Goal: Task Accomplishment & Management: Manage account settings

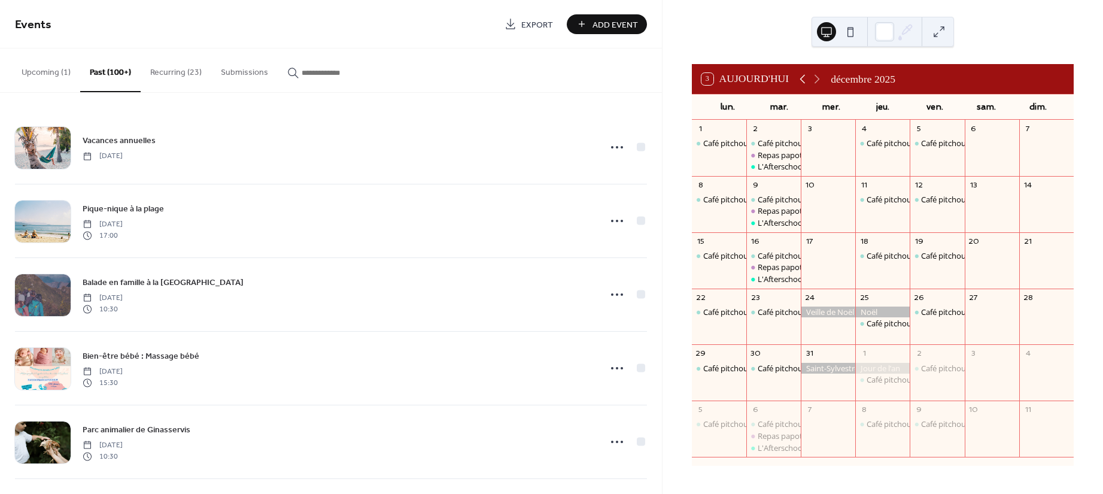
click at [810, 74] on icon at bounding box center [803, 79] width 14 height 14
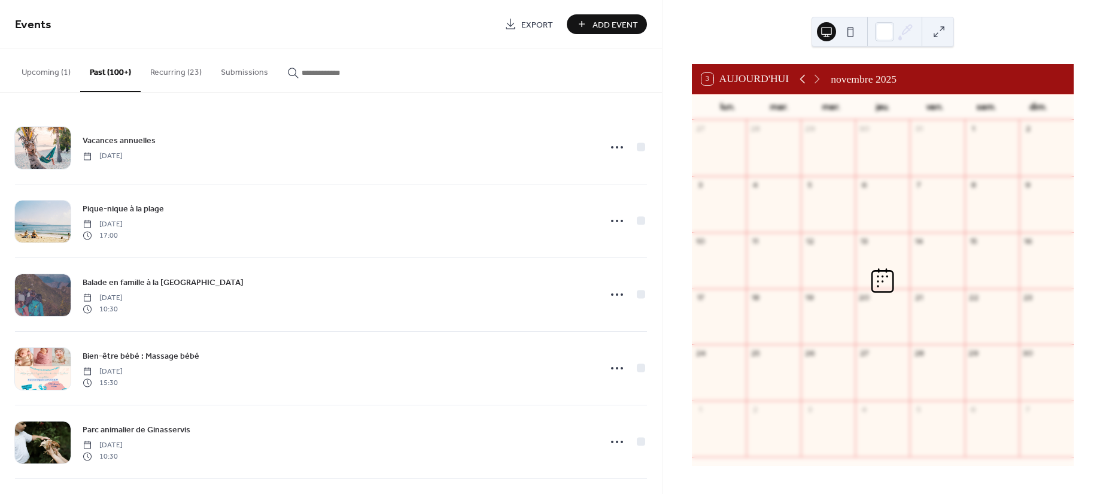
click at [810, 74] on icon at bounding box center [803, 79] width 14 height 14
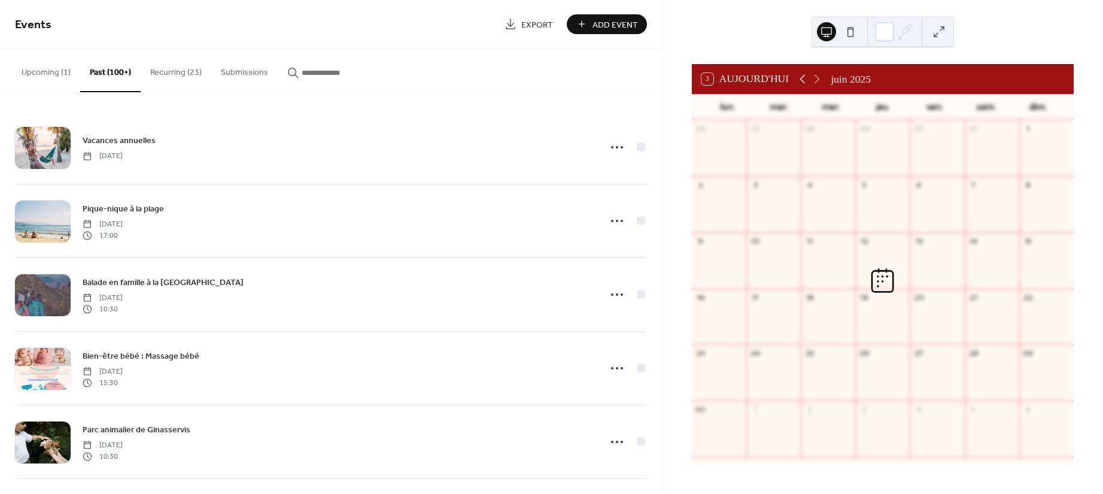
click at [810, 75] on icon at bounding box center [803, 79] width 14 height 14
click at [806, 75] on icon at bounding box center [802, 79] width 5 height 9
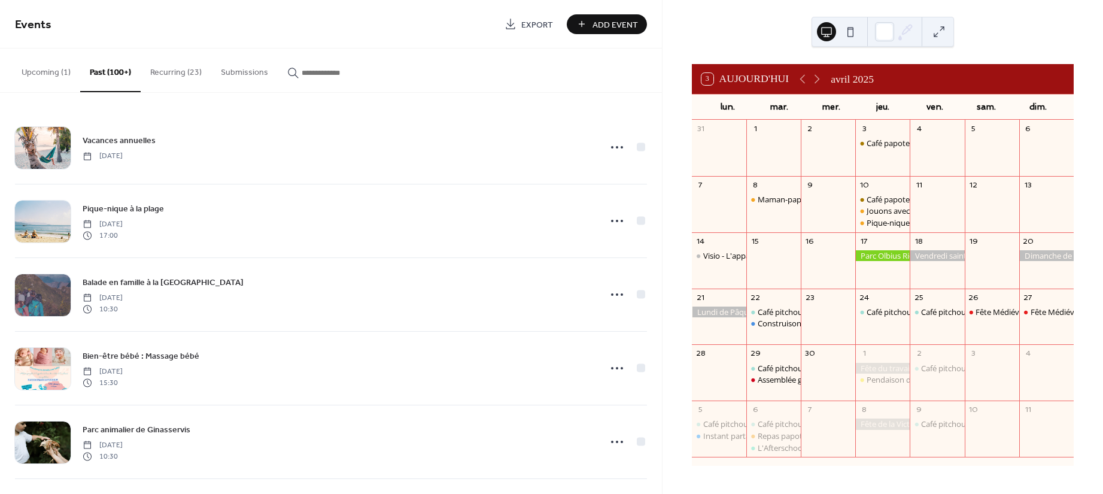
click at [171, 65] on button "Recurring (23)" at bounding box center [176, 69] width 71 height 43
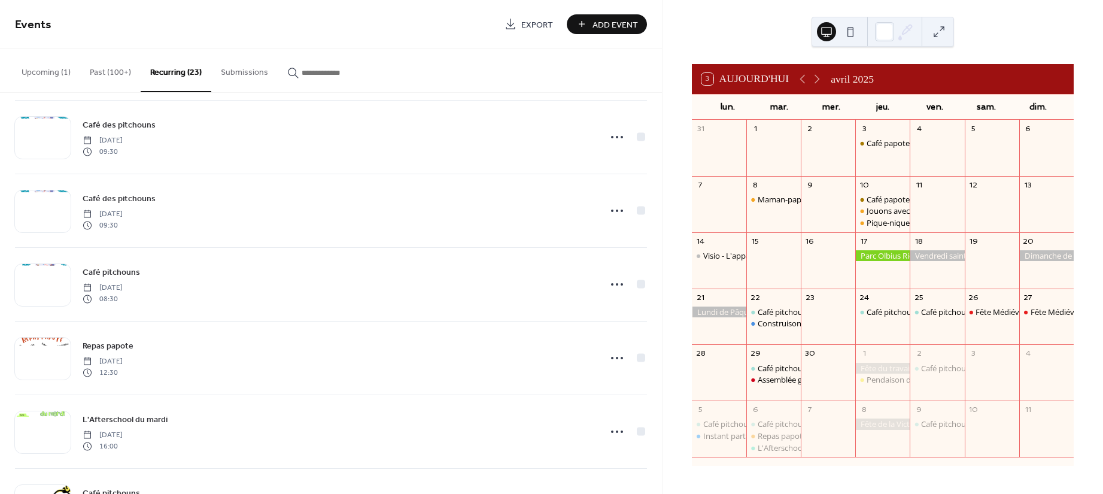
scroll to position [1117, 0]
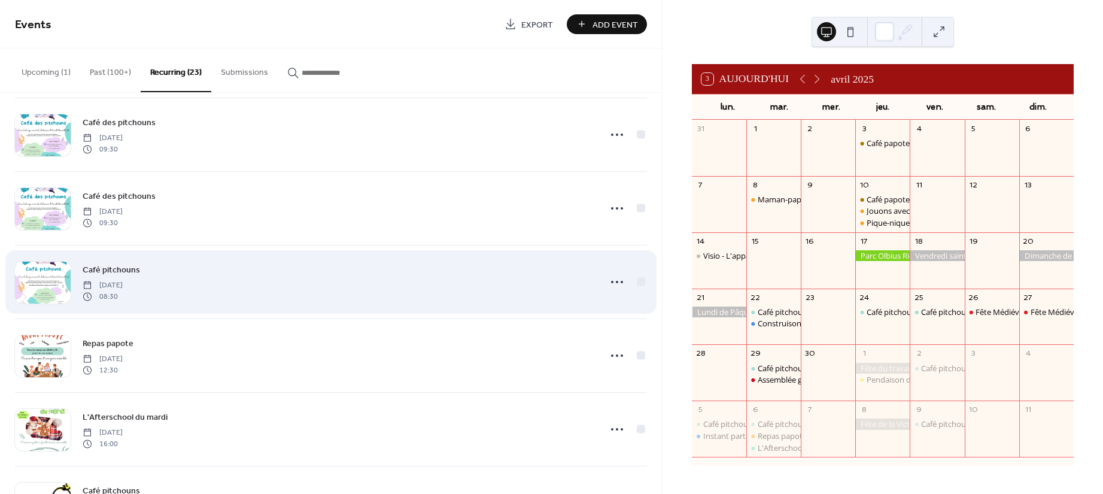
click at [317, 300] on div "Café pitchouns [DATE] 08:30" at bounding box center [338, 282] width 510 height 38
click at [608, 285] on icon at bounding box center [617, 281] width 19 height 19
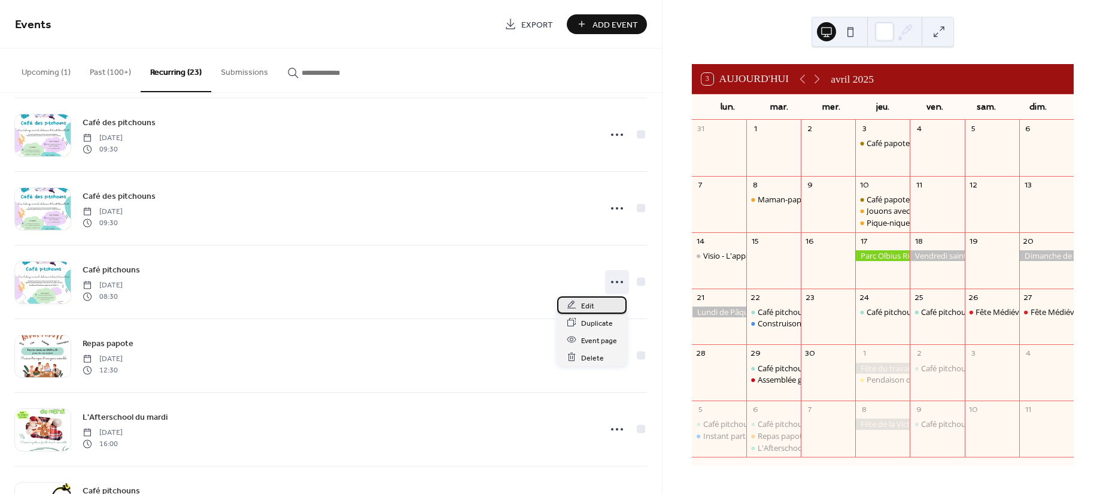
click at [591, 302] on span "Edit" at bounding box center [587, 305] width 13 height 13
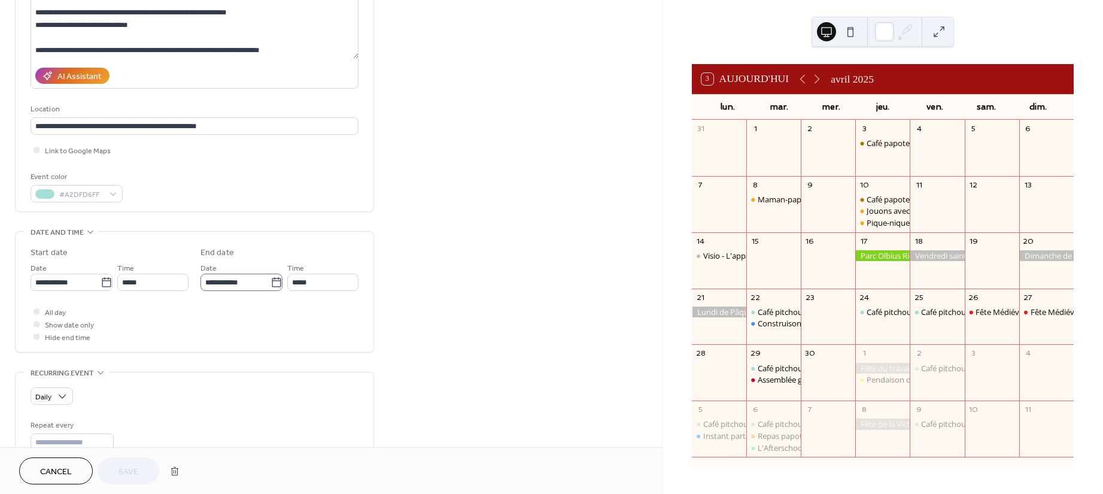
scroll to position [159, 0]
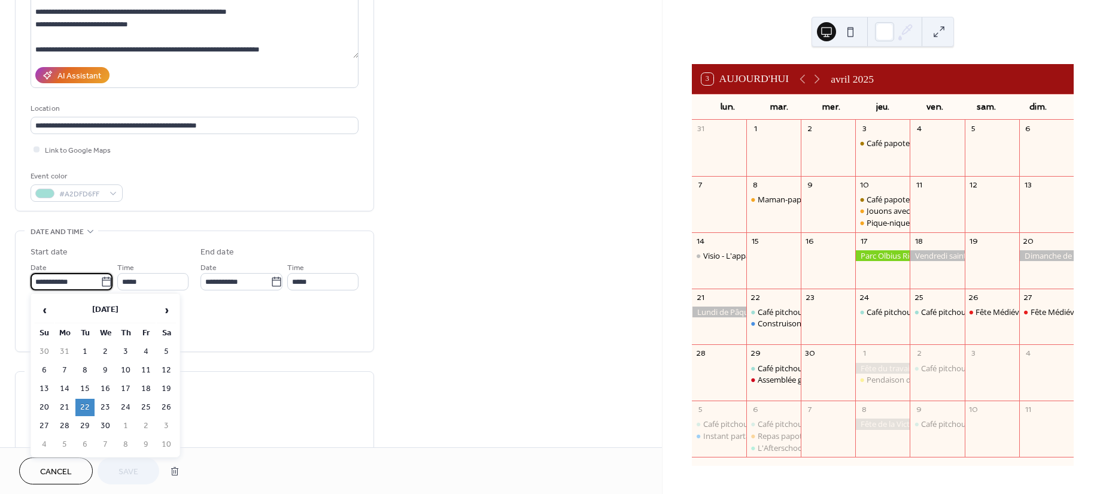
click at [70, 275] on input "**********" at bounding box center [66, 281] width 70 height 17
click at [63, 347] on td "31" at bounding box center [64, 351] width 19 height 17
type input "**********"
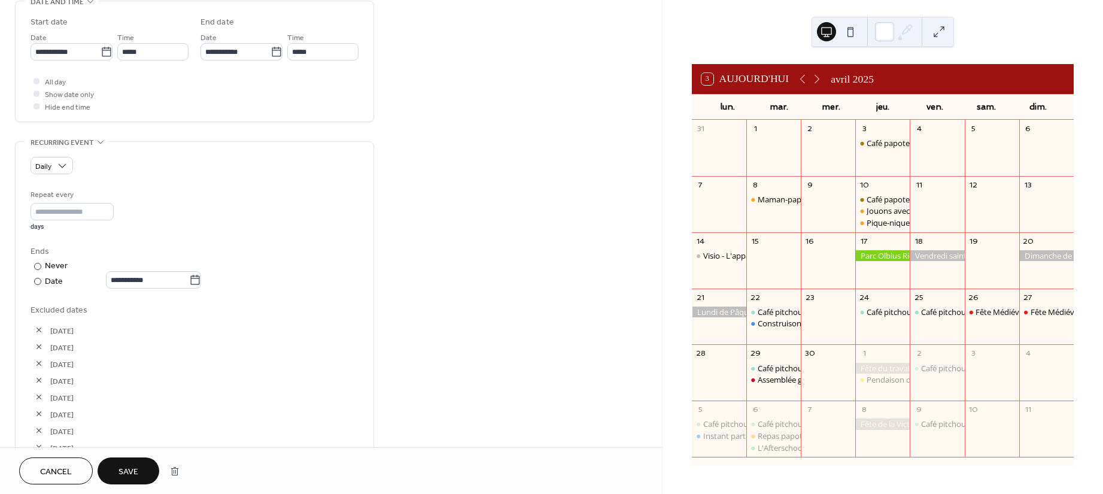
scroll to position [319, 0]
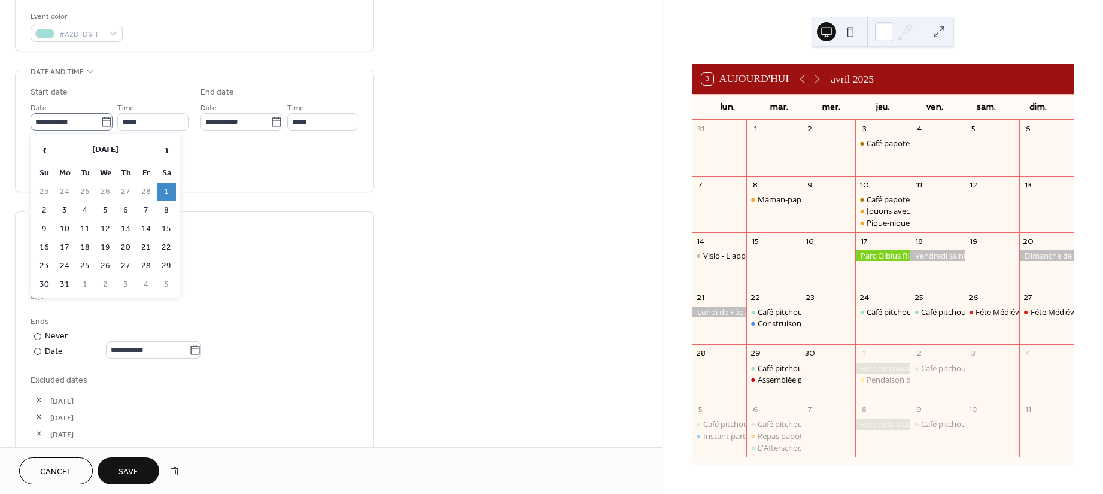
click at [101, 120] on icon at bounding box center [107, 122] width 12 height 12
click at [97, 120] on input "**********" at bounding box center [66, 121] width 70 height 17
click at [84, 283] on td "1" at bounding box center [84, 284] width 19 height 17
type input "**********"
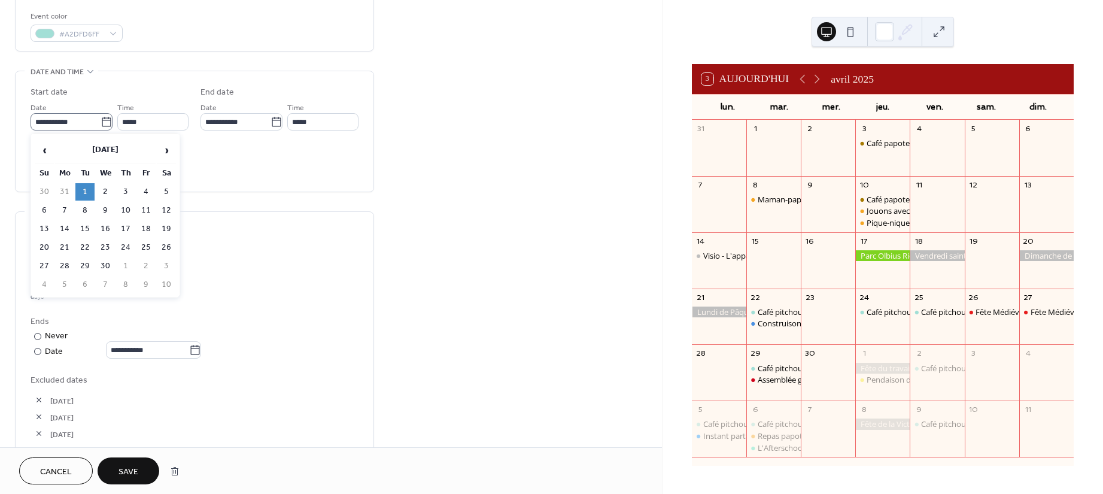
click at [101, 120] on icon at bounding box center [107, 122] width 12 height 12
click at [98, 120] on input "**********" at bounding box center [66, 121] width 70 height 17
click at [72, 187] on td "31" at bounding box center [64, 191] width 19 height 17
type input "**********"
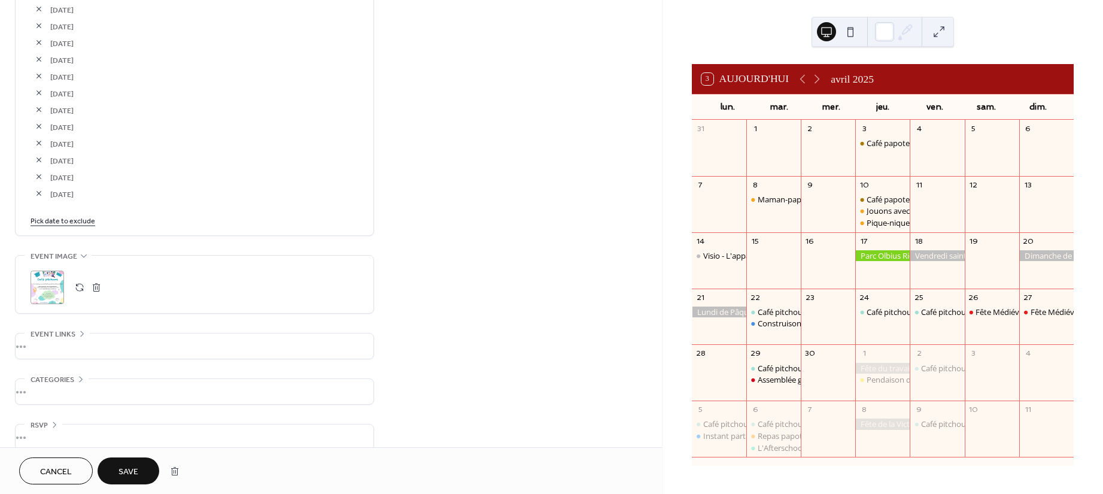
scroll to position [1313, 0]
click at [63, 202] on link "Pick date to exclude" at bounding box center [63, 205] width 65 height 13
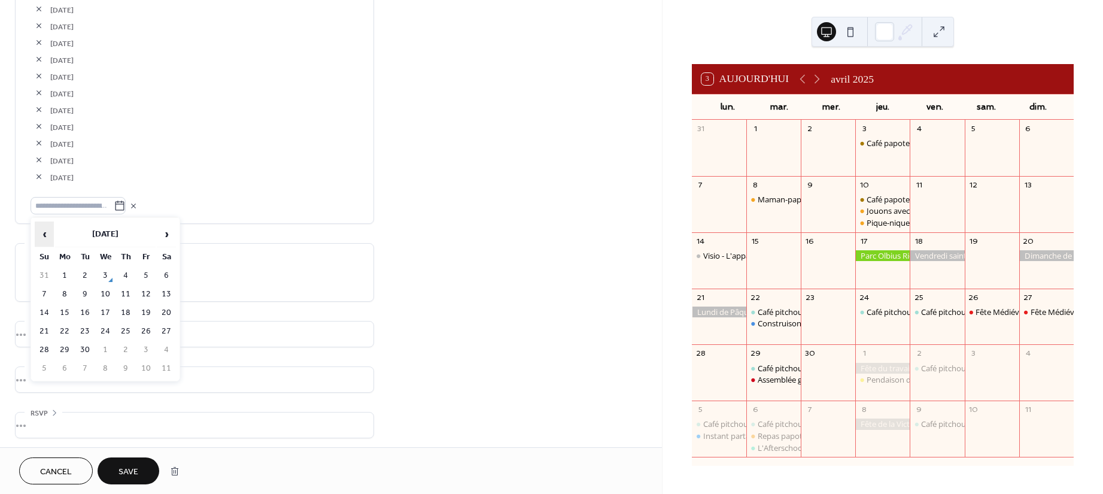
click at [44, 226] on span "‹" at bounding box center [44, 234] width 18 height 24
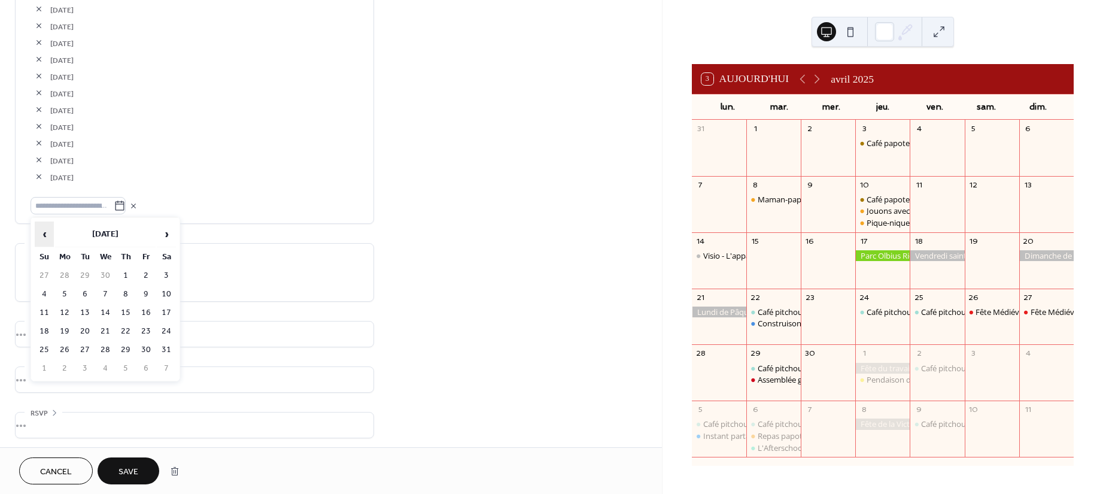
click at [44, 226] on span "‹" at bounding box center [44, 234] width 18 height 24
click at [168, 229] on span "›" at bounding box center [166, 234] width 18 height 24
click at [130, 274] on td "3" at bounding box center [125, 275] width 19 height 17
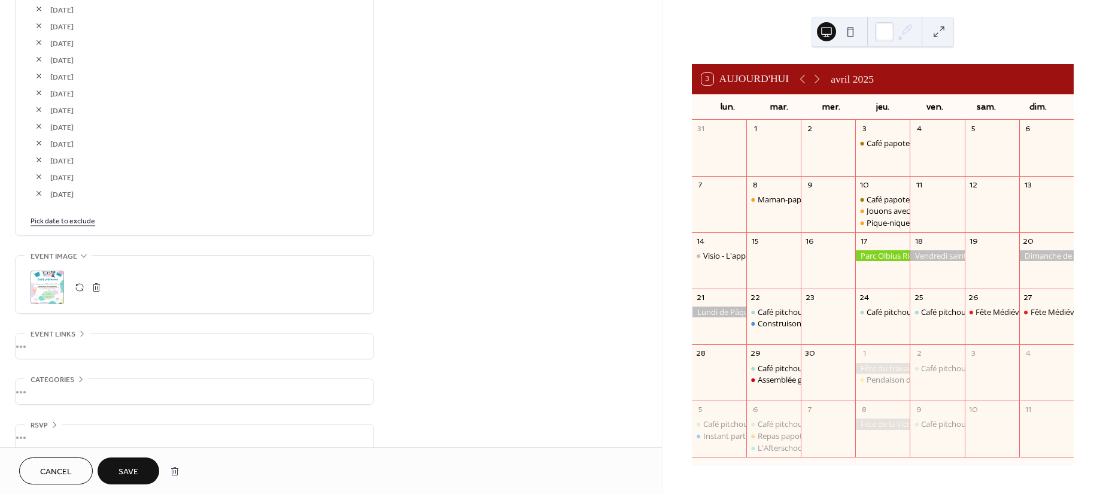
click at [43, 195] on button "button" at bounding box center [39, 193] width 17 height 17
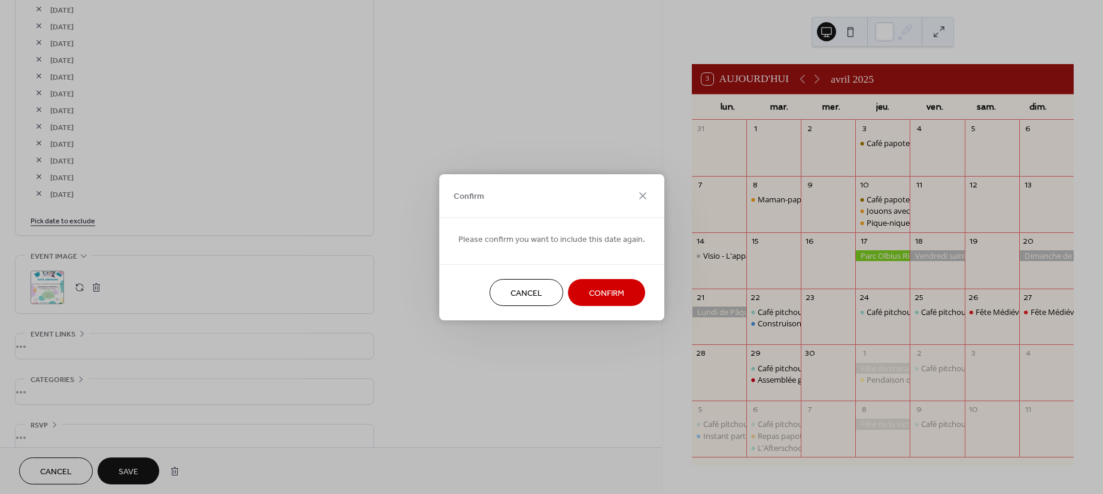
click at [594, 298] on span "Confirm" at bounding box center [606, 293] width 35 height 13
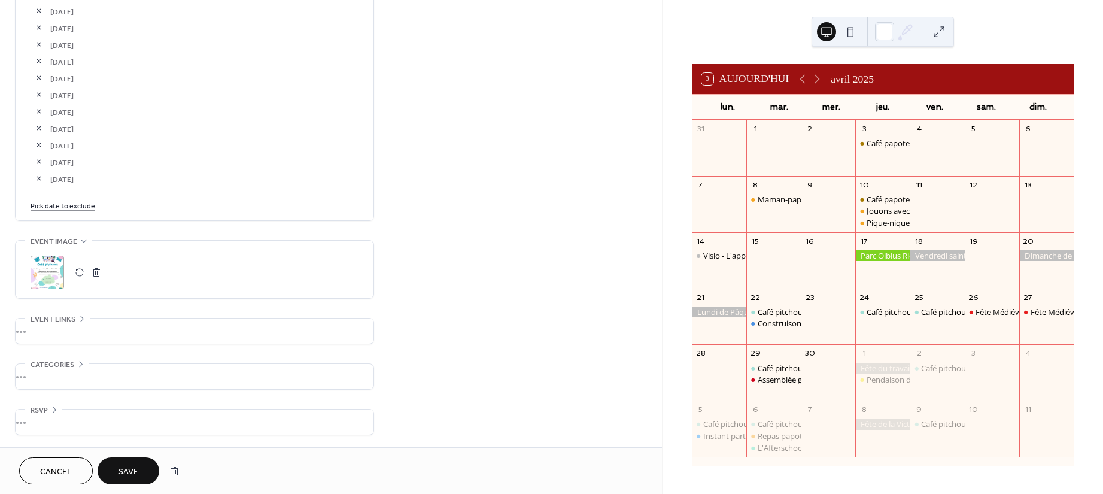
click at [64, 204] on link "Pick date to exclude" at bounding box center [63, 205] width 65 height 13
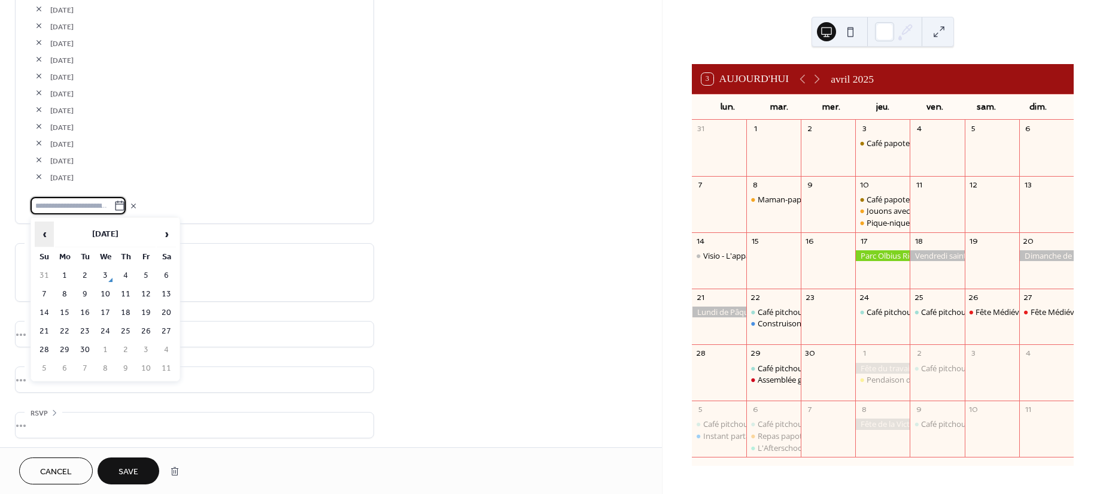
click at [43, 227] on span "‹" at bounding box center [44, 234] width 18 height 24
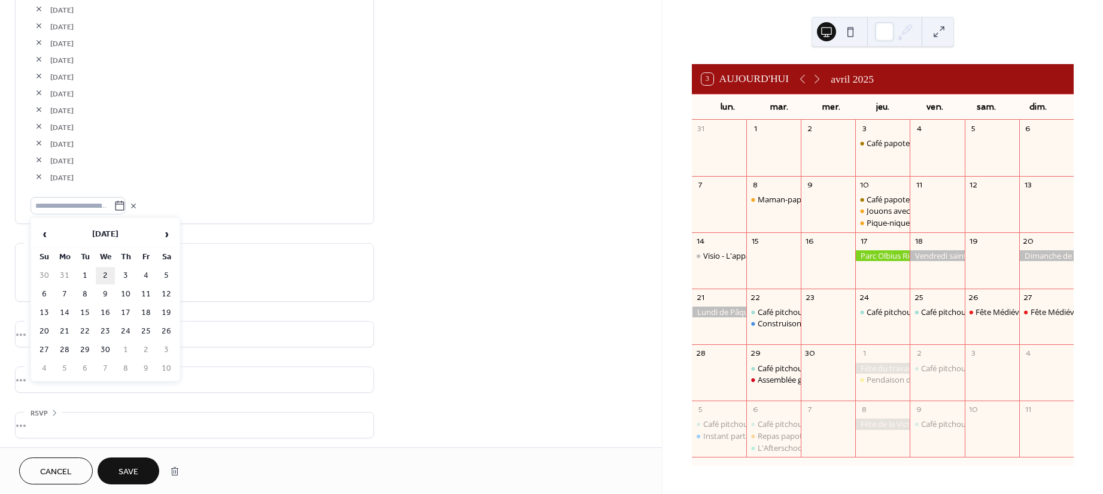
click at [110, 272] on td "2" at bounding box center [105, 275] width 19 height 17
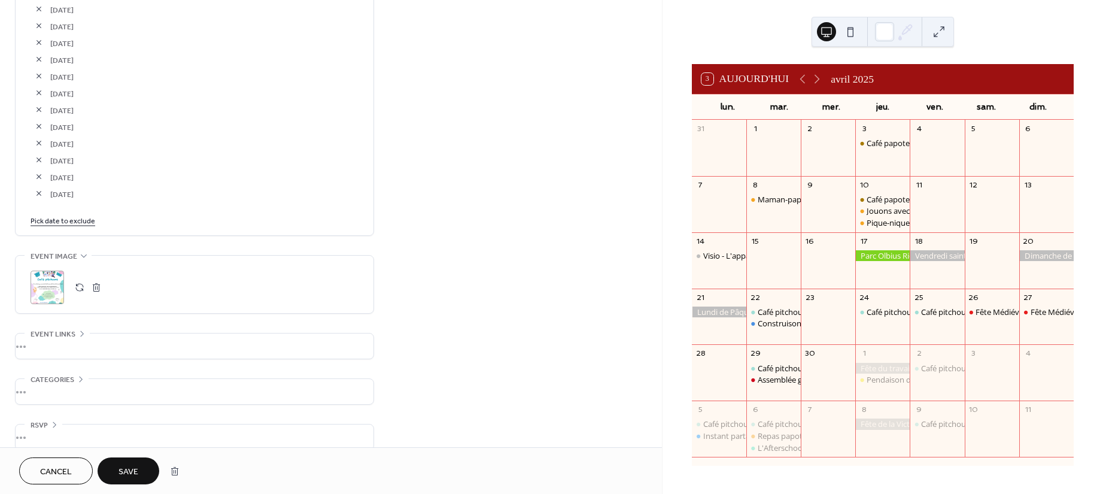
click at [77, 226] on link "Pick date to exclude" at bounding box center [63, 220] width 65 height 13
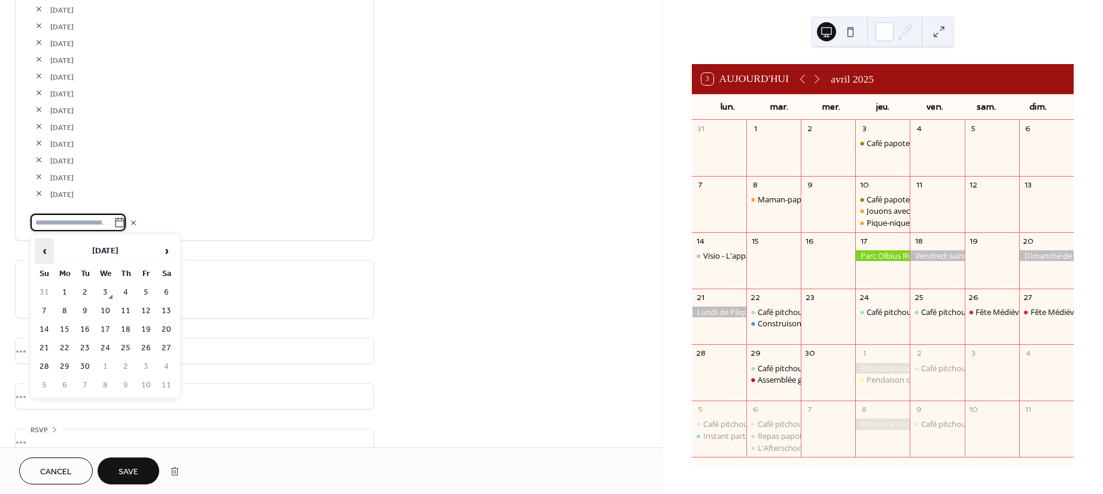
click at [44, 247] on span "‹" at bounding box center [44, 251] width 18 height 24
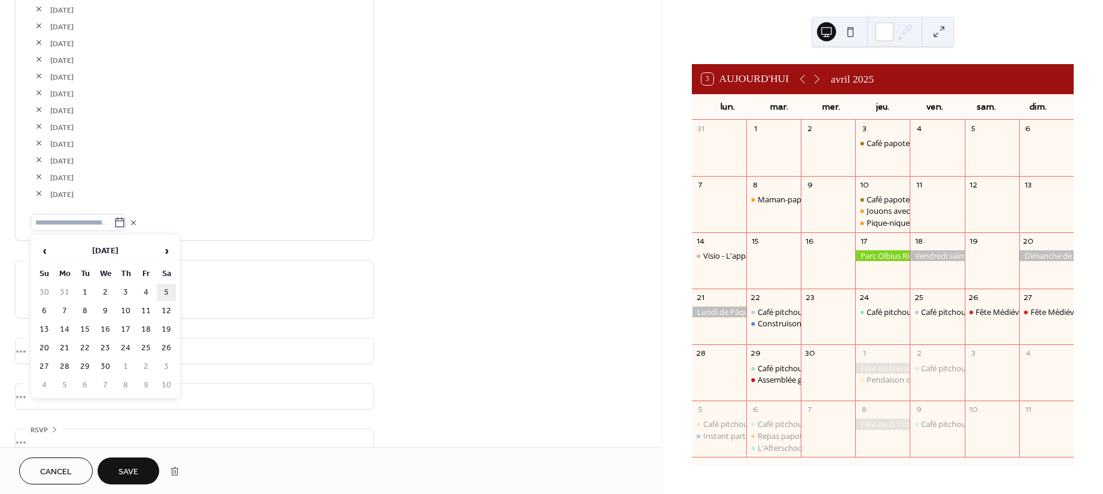
click at [159, 288] on td "5" at bounding box center [166, 292] width 19 height 17
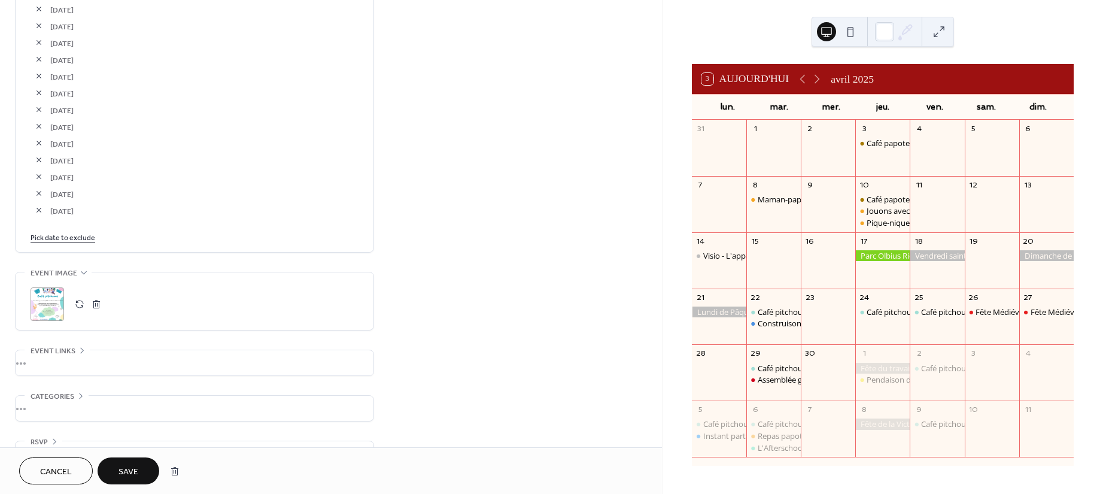
click at [71, 238] on link "Pick date to exclude" at bounding box center [63, 236] width 65 height 13
click at [41, 262] on span "‹" at bounding box center [44, 268] width 18 height 24
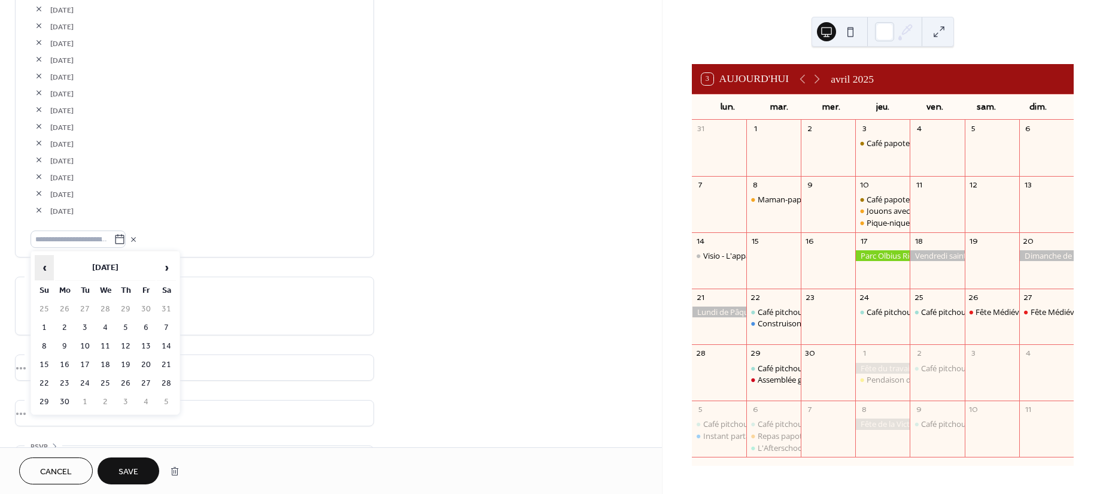
click at [41, 262] on span "‹" at bounding box center [44, 268] width 18 height 24
click at [46, 323] on td "6" at bounding box center [44, 327] width 19 height 17
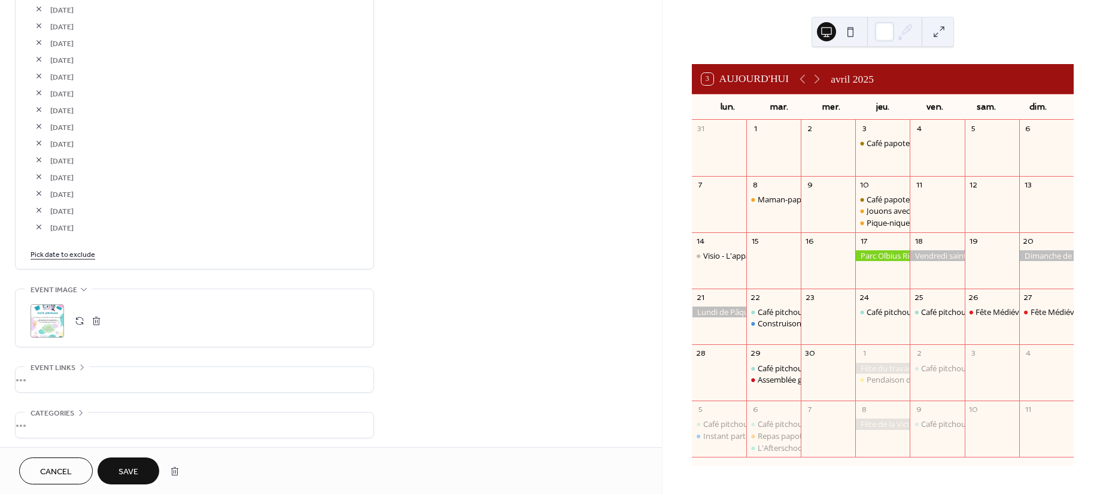
click at [40, 252] on link "Pick date to exclude" at bounding box center [63, 253] width 65 height 13
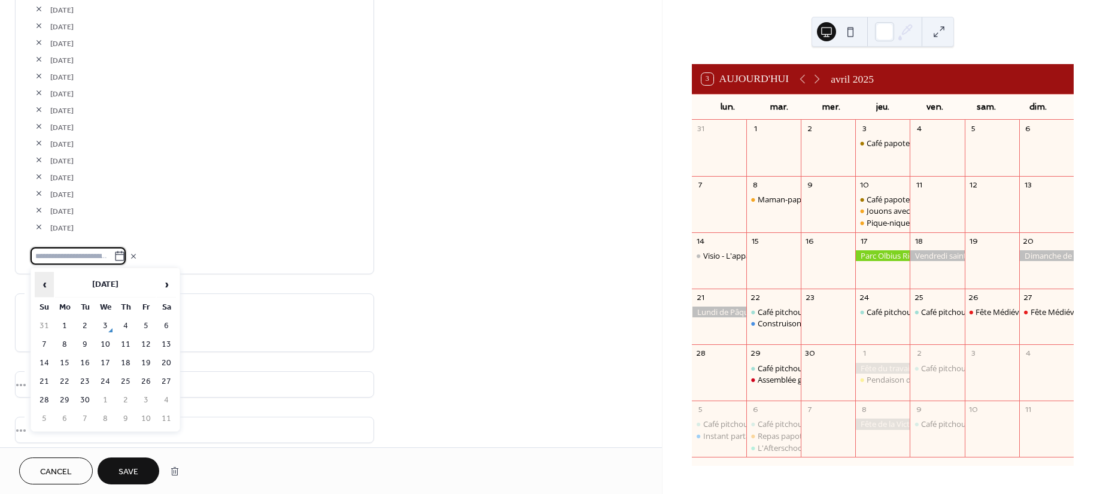
click at [52, 280] on span "‹" at bounding box center [44, 284] width 18 height 24
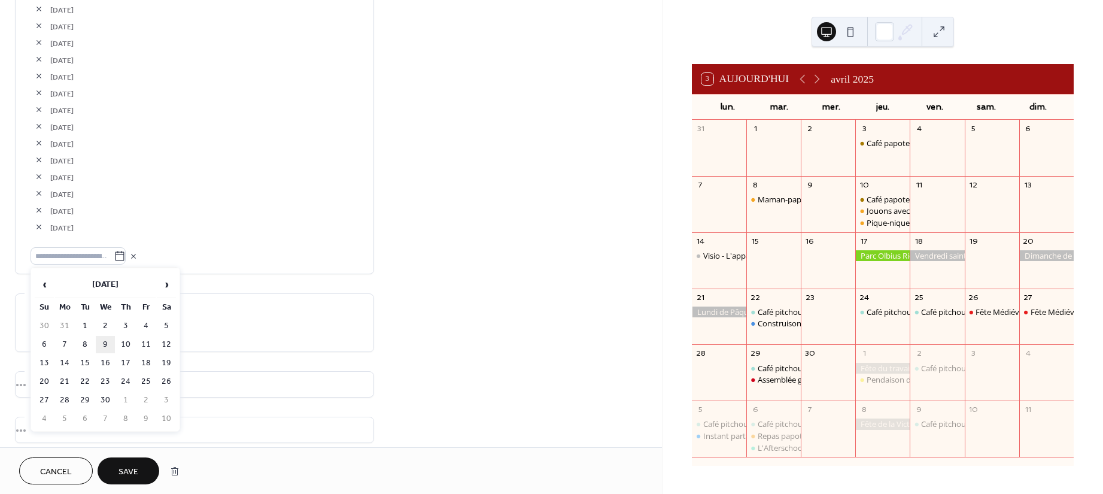
click at [101, 341] on td "9" at bounding box center [105, 344] width 19 height 17
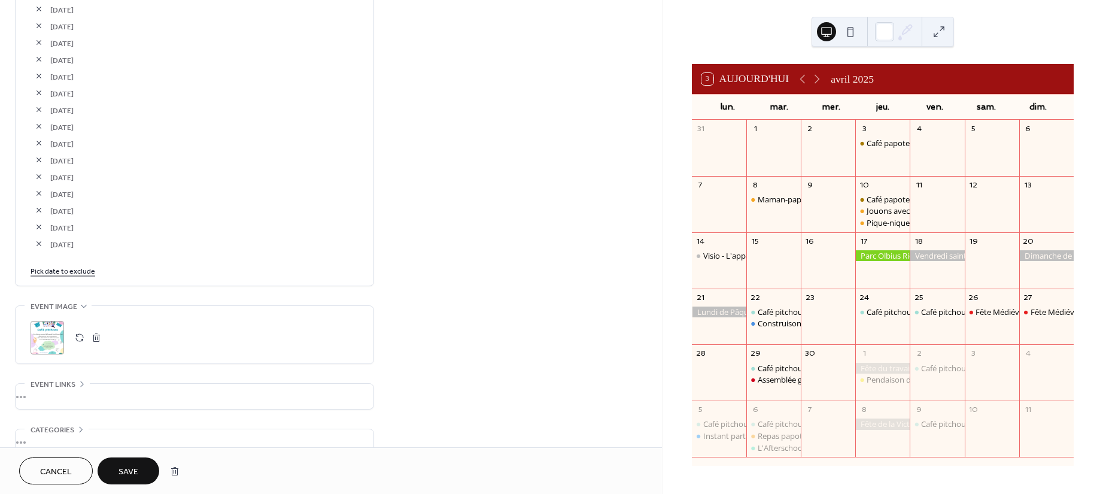
click at [66, 271] on link "Pick date to exclude" at bounding box center [63, 270] width 65 height 13
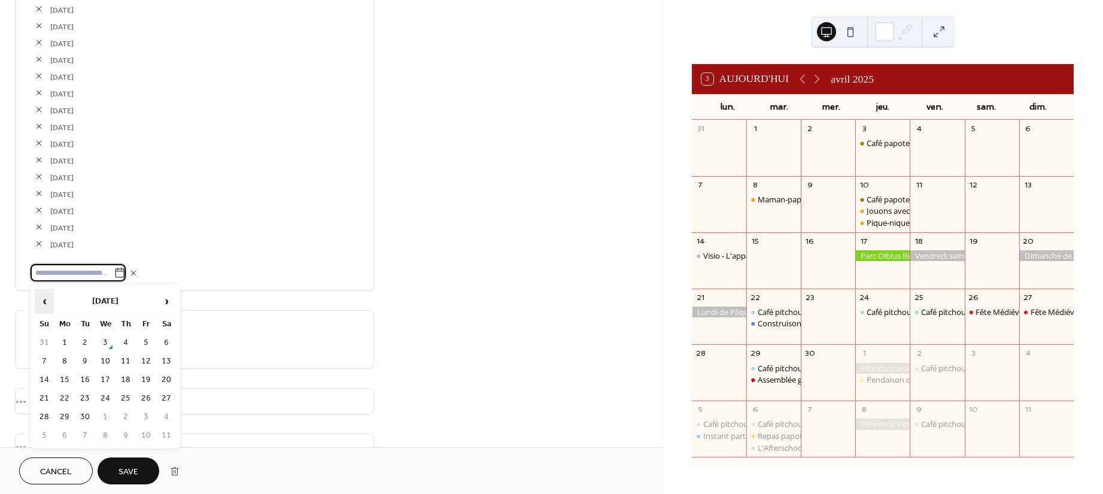
click at [40, 292] on span "‹" at bounding box center [44, 301] width 18 height 24
click at [40, 289] on span "‹" at bounding box center [44, 301] width 18 height 24
click at [40, 287] on table "‹ [DATE] › Su Mo Tu We Th Fr Sa 27 28 29 30 1 2 3 4 5 6 7 8 9 10 11 12 13 14 15…" at bounding box center [106, 366] width 144 height 158
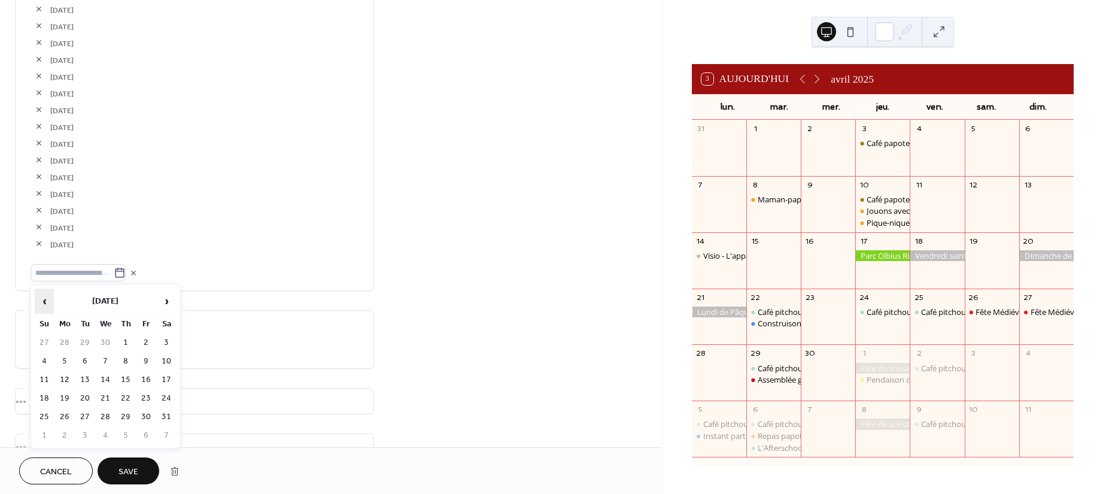
click at [47, 295] on span "‹" at bounding box center [44, 301] width 18 height 24
click at [162, 358] on td "12" at bounding box center [166, 361] width 19 height 17
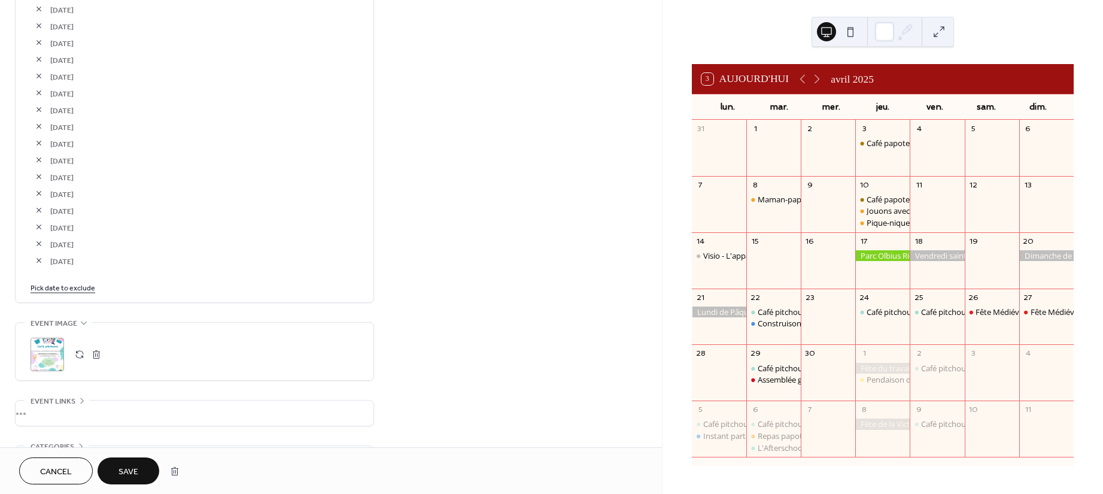
click at [41, 289] on link "Pick date to exclude" at bounding box center [63, 287] width 65 height 13
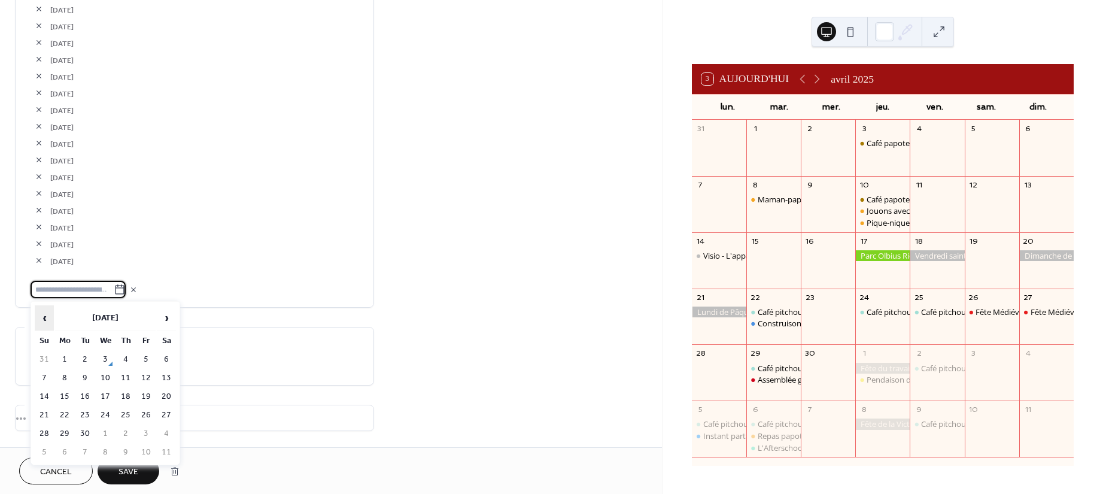
click at [48, 313] on span "‹" at bounding box center [44, 318] width 18 height 24
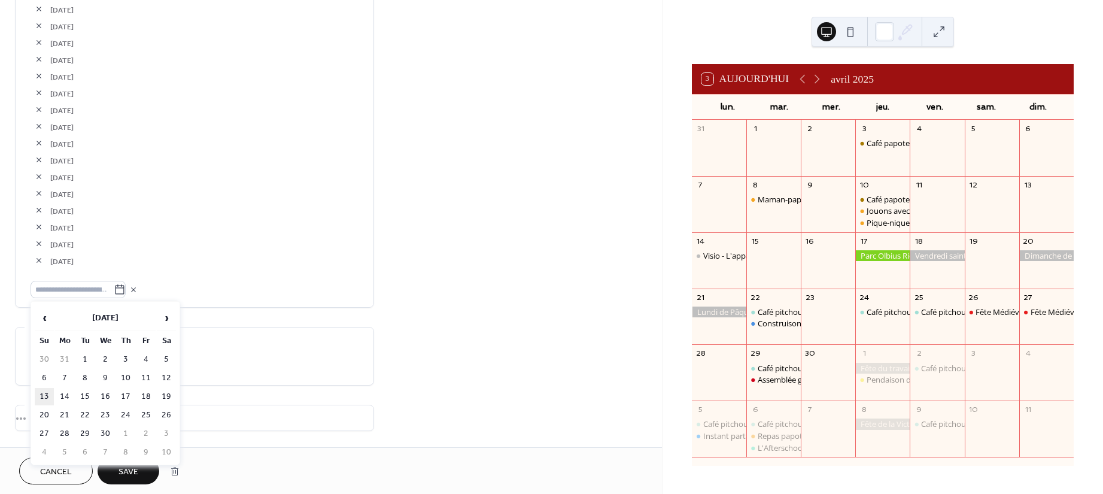
click at [39, 388] on td "13" at bounding box center [44, 396] width 19 height 17
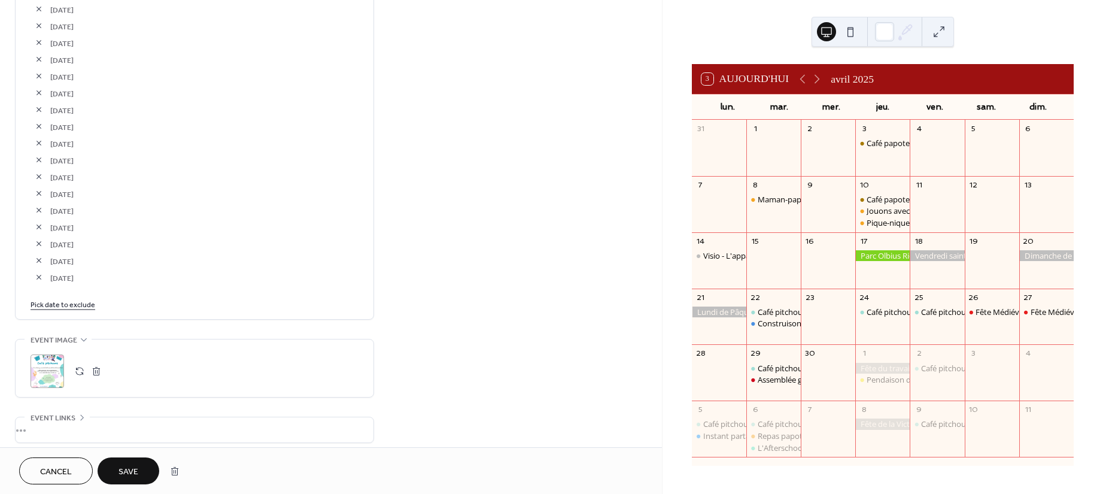
click at [46, 303] on link "Pick date to exclude" at bounding box center [63, 304] width 65 height 13
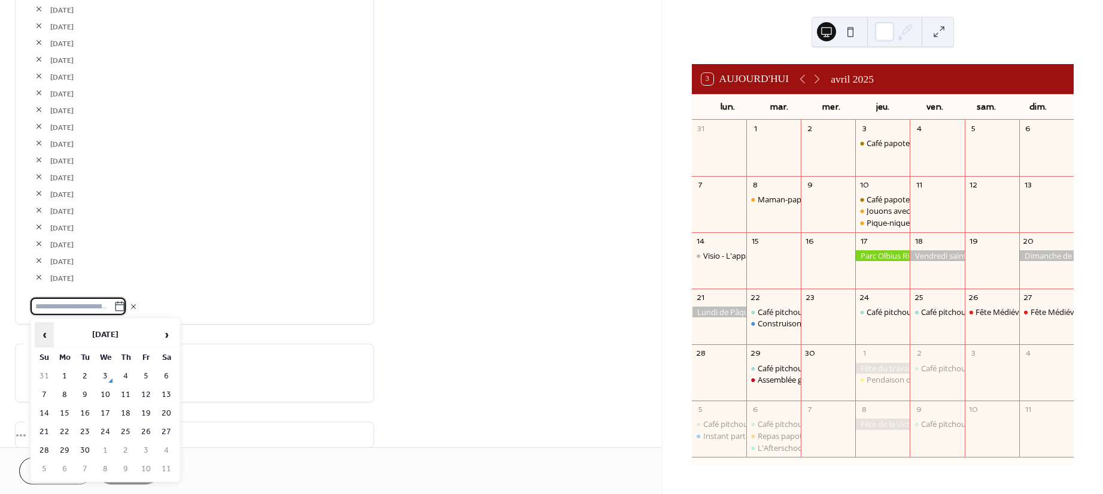
click at [49, 324] on span "‹" at bounding box center [44, 335] width 18 height 24
click at [49, 323] on span "‹" at bounding box center [44, 335] width 18 height 24
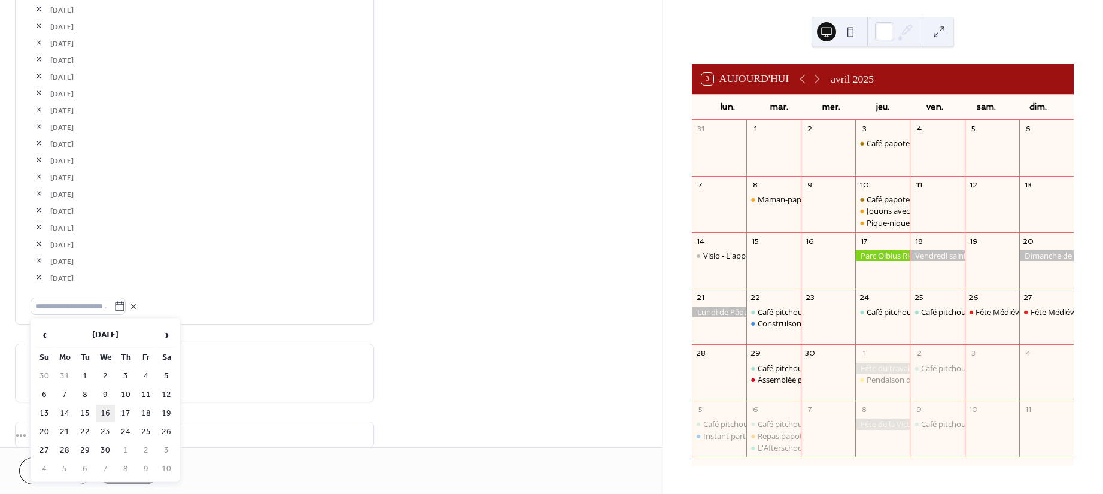
click at [101, 408] on td "16" at bounding box center [105, 413] width 19 height 17
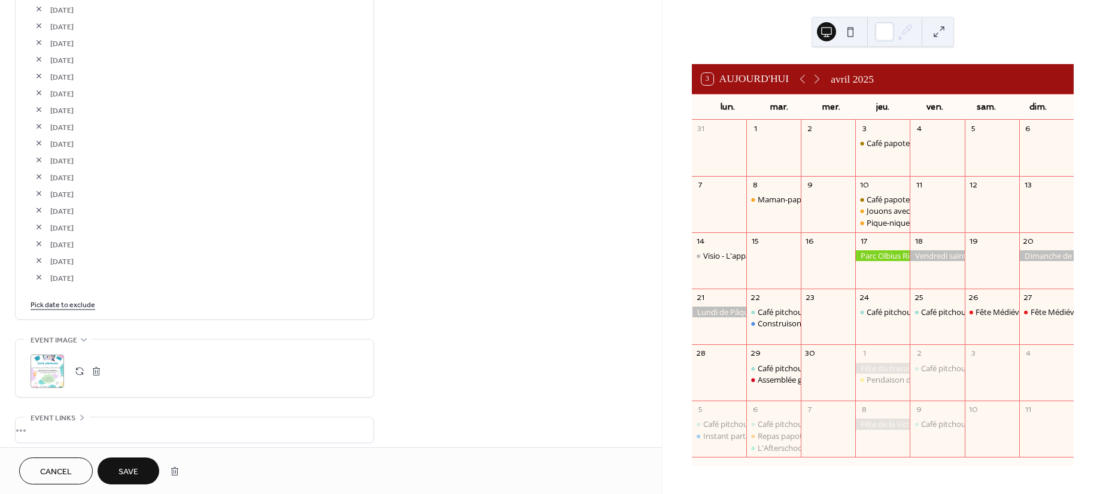
click at [32, 309] on link "Pick date to exclude" at bounding box center [63, 304] width 65 height 13
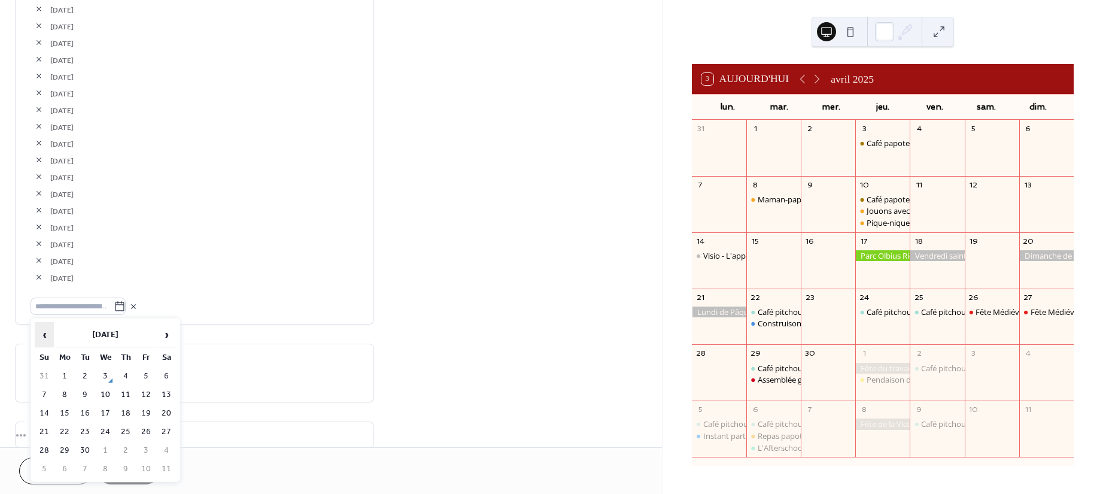
click at [40, 332] on span "‹" at bounding box center [44, 335] width 18 height 24
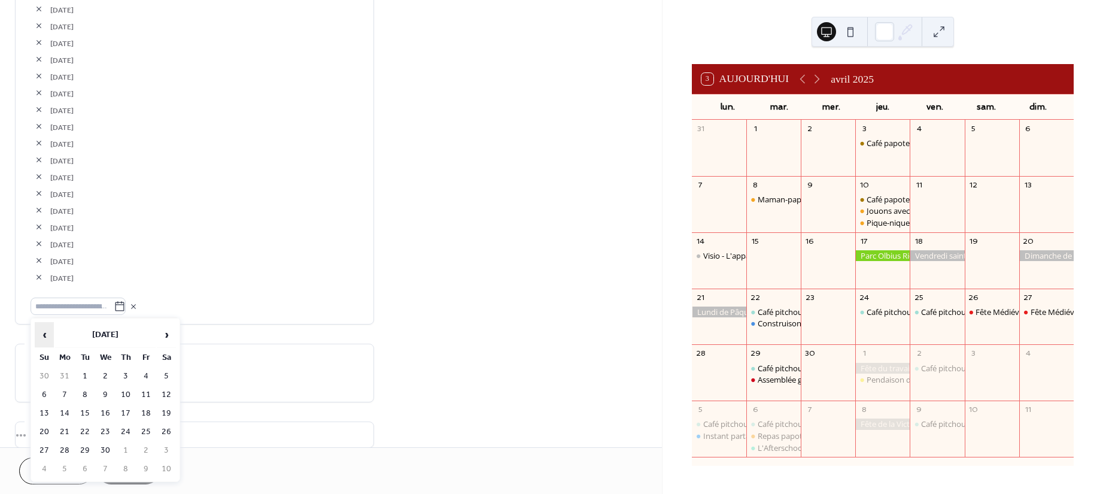
click at [40, 332] on span "‹" at bounding box center [44, 335] width 18 height 24
click at [168, 339] on span "›" at bounding box center [166, 335] width 18 height 24
click at [166, 406] on td "19" at bounding box center [166, 413] width 19 height 17
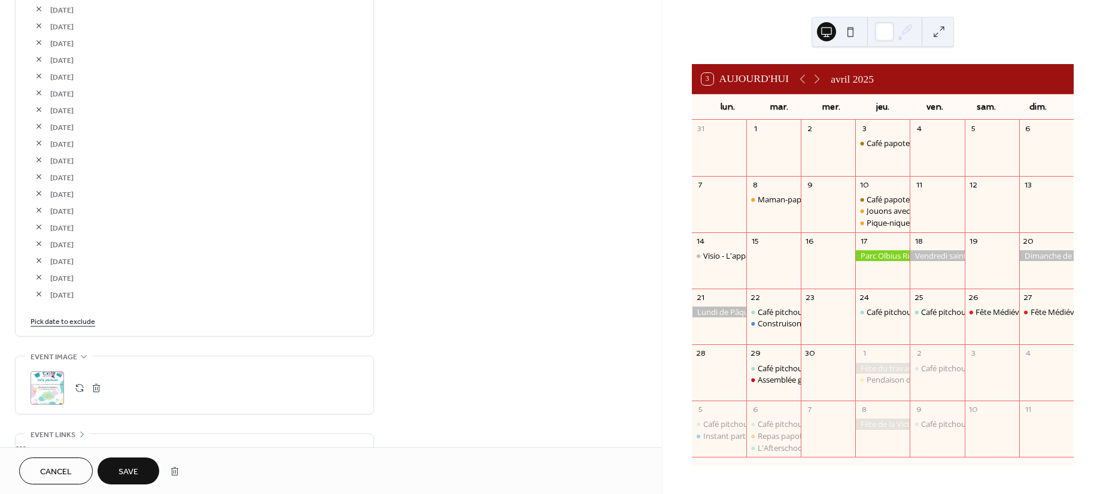
click at [54, 316] on link "Pick date to exclude" at bounding box center [63, 320] width 65 height 13
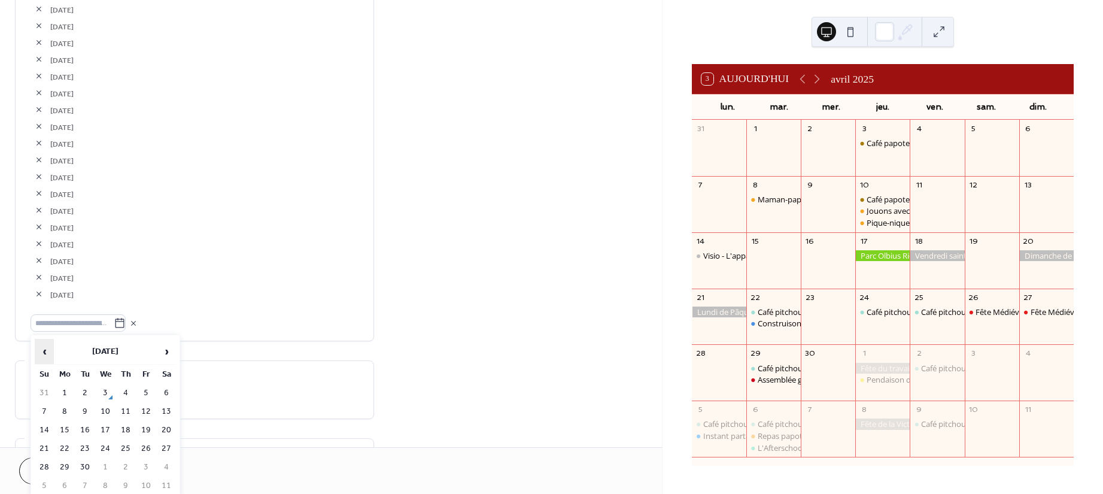
click at [48, 346] on span "‹" at bounding box center [44, 351] width 18 height 24
click at [48, 344] on span "‹" at bounding box center [44, 351] width 18 height 24
click at [49, 343] on span "‹" at bounding box center [44, 351] width 18 height 24
click at [49, 342] on span "‹" at bounding box center [44, 351] width 18 height 24
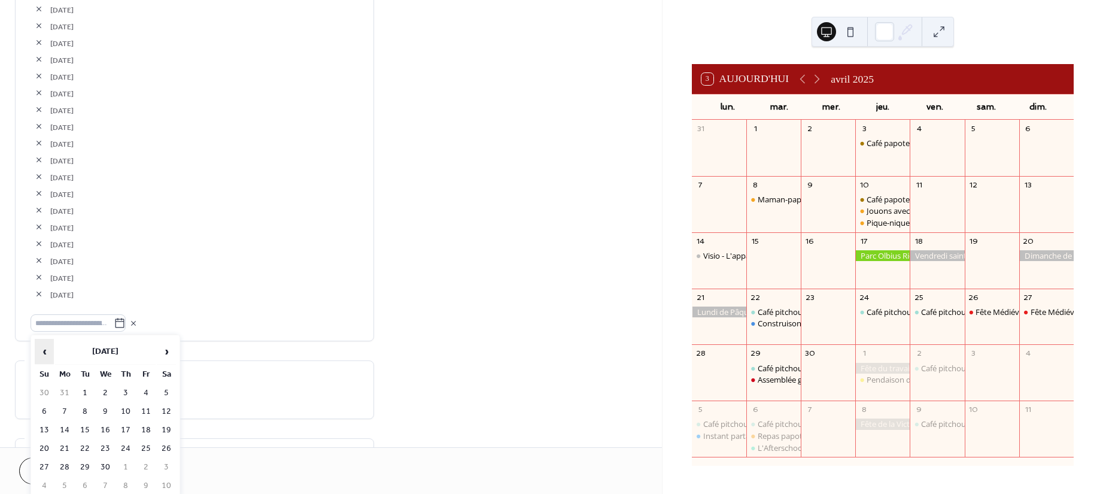
click at [49, 342] on span "‹" at bounding box center [44, 351] width 18 height 24
click at [171, 355] on span "›" at bounding box center [166, 351] width 18 height 24
click at [46, 442] on td "20" at bounding box center [44, 448] width 19 height 17
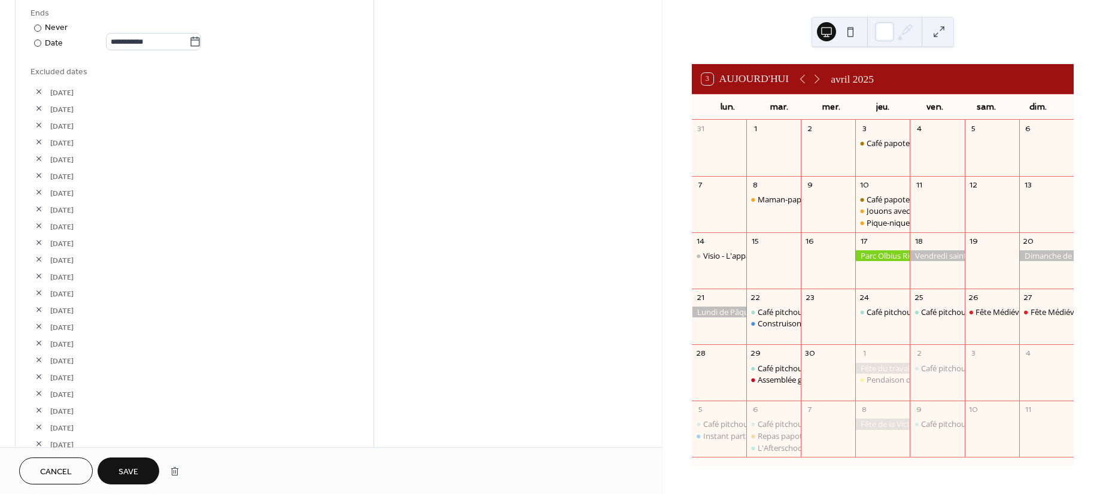
scroll to position [515, 0]
click at [129, 462] on button "Save" at bounding box center [129, 470] width 62 height 27
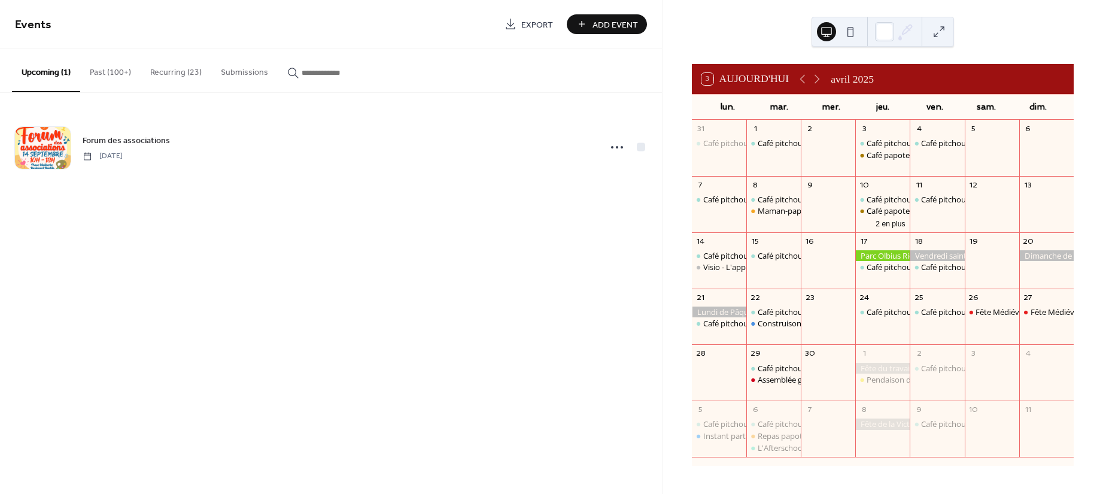
click at [165, 70] on button "Recurring (23)" at bounding box center [176, 69] width 71 height 43
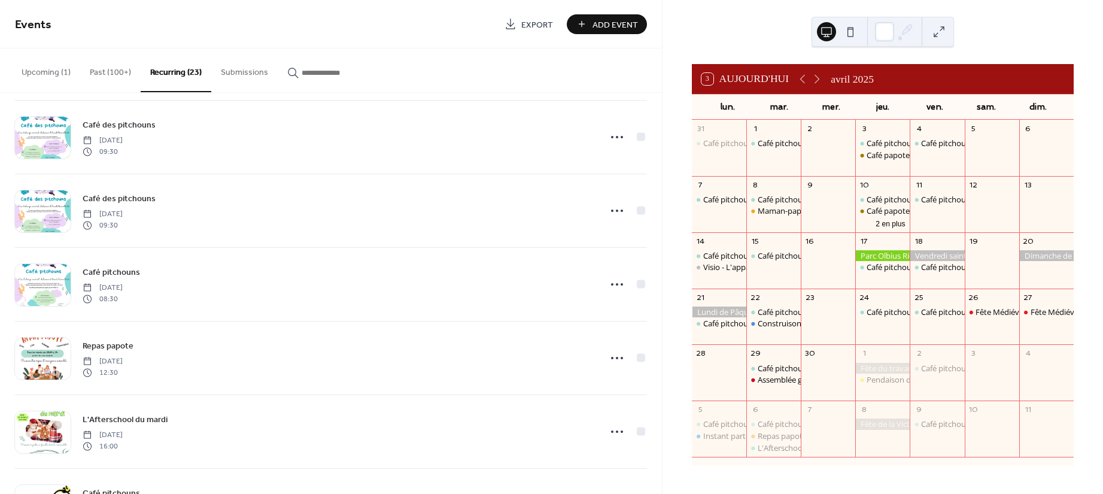
scroll to position [1117, 0]
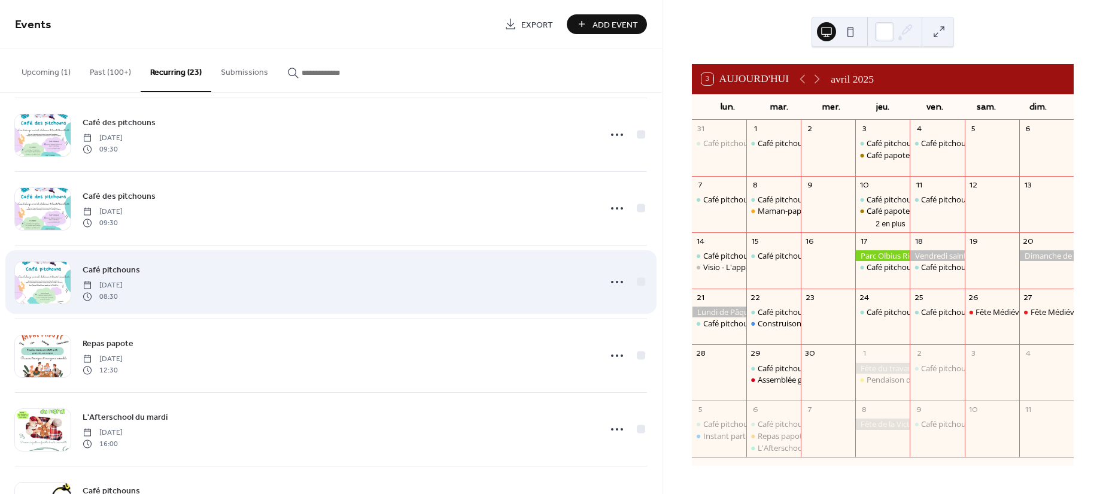
click at [123, 298] on span "08:30" at bounding box center [103, 296] width 40 height 11
click at [608, 283] on icon at bounding box center [617, 281] width 19 height 19
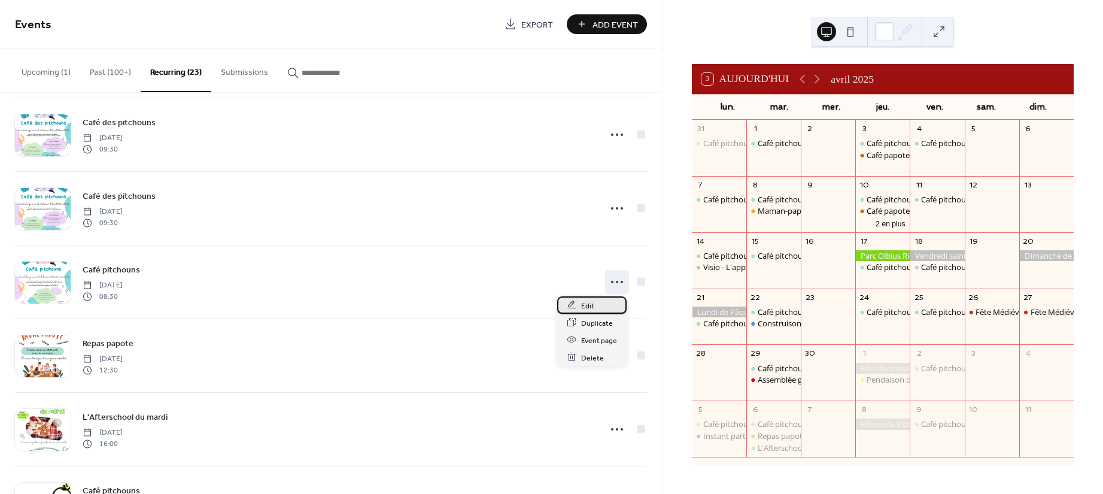
click at [585, 302] on span "Edit" at bounding box center [587, 305] width 13 height 13
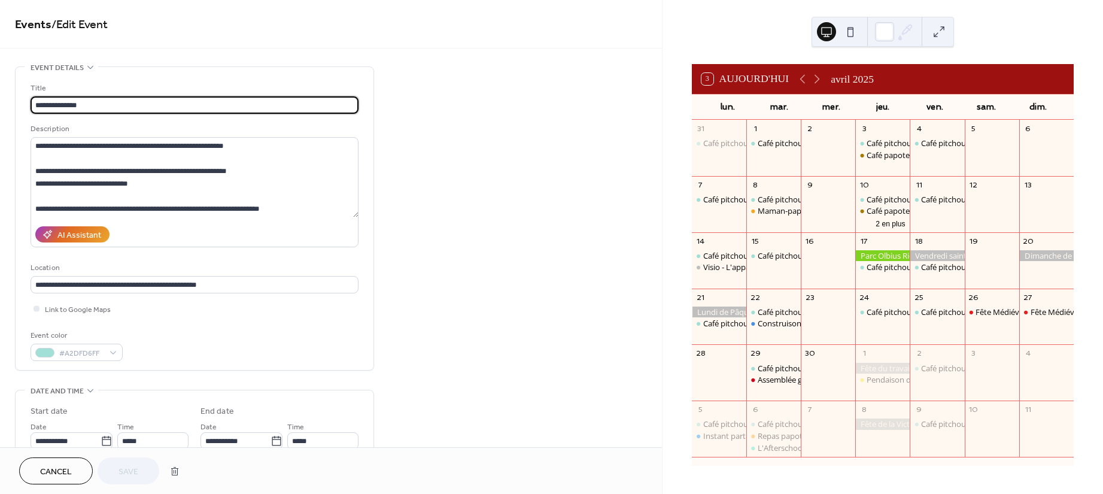
type input "**********"
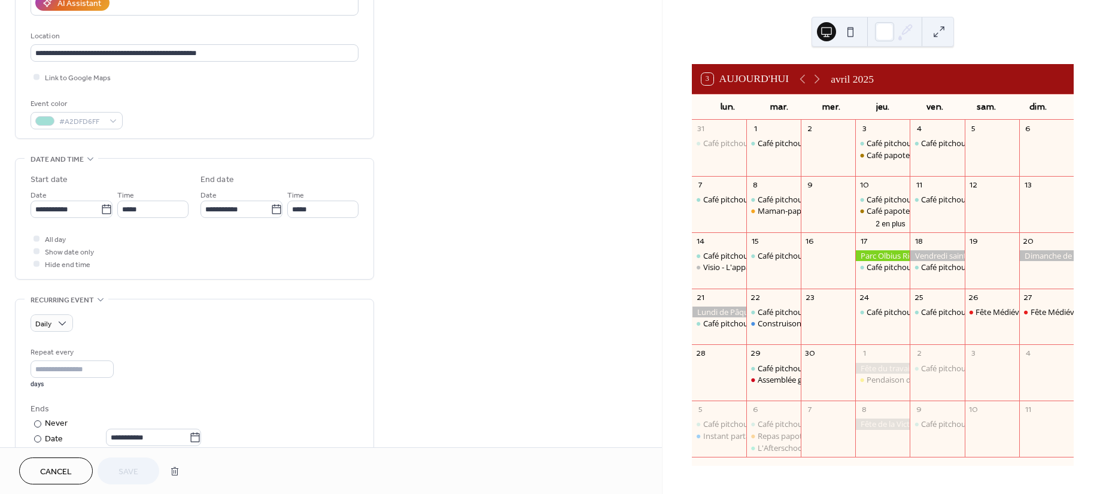
scroll to position [239, 0]
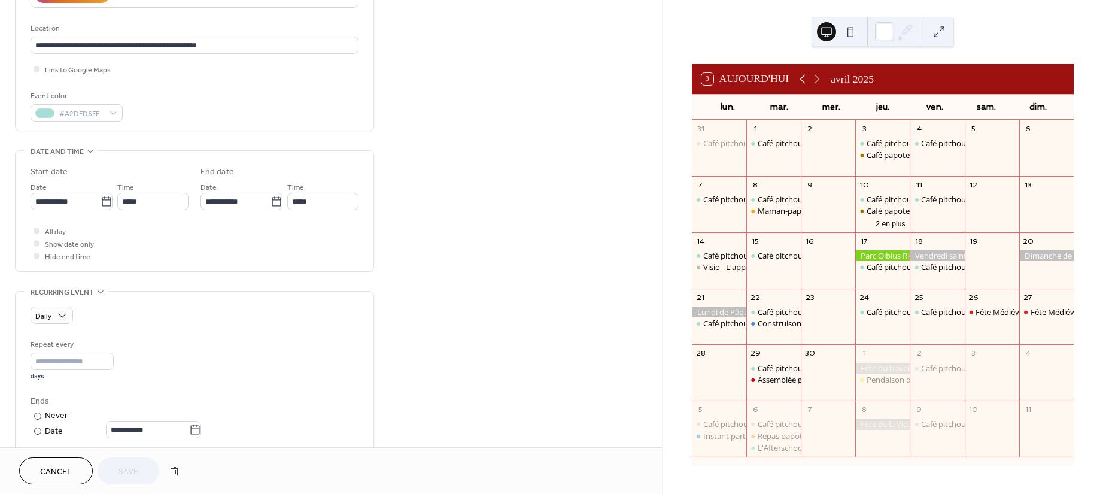
click at [810, 80] on icon at bounding box center [803, 79] width 14 height 14
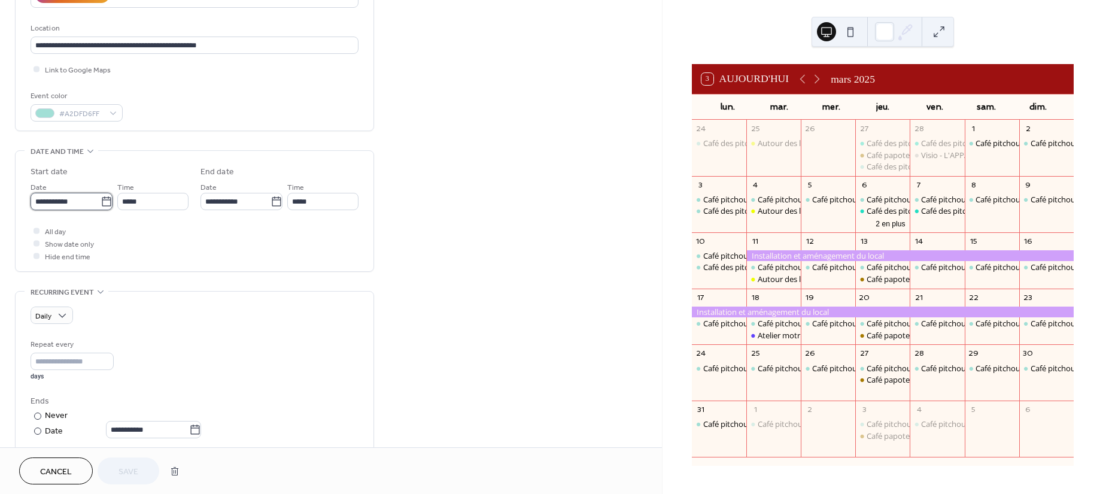
click at [88, 203] on input "**********" at bounding box center [66, 201] width 70 height 17
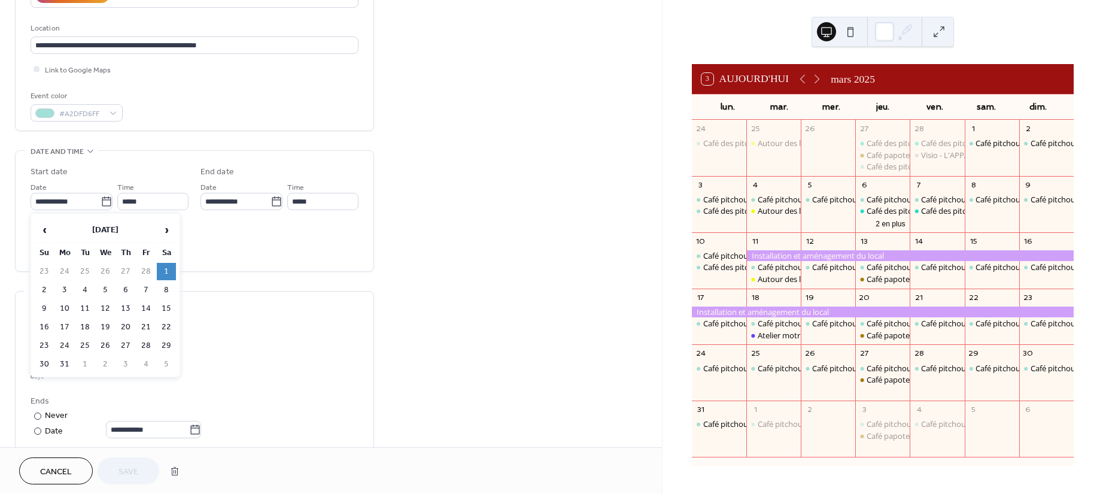
click at [91, 358] on td "1" at bounding box center [84, 364] width 19 height 17
type input "**********"
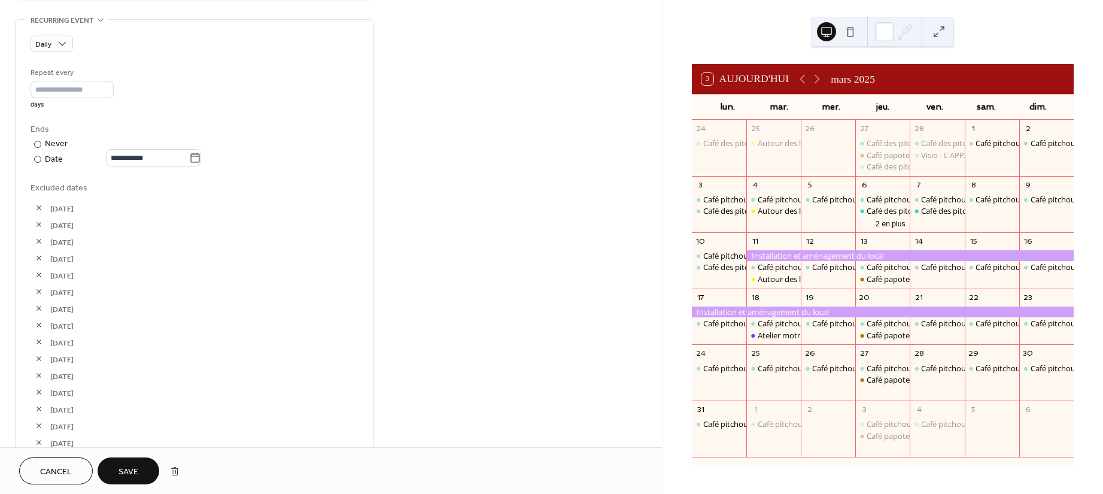
scroll to position [559, 0]
click at [824, 80] on icon at bounding box center [817, 79] width 14 height 14
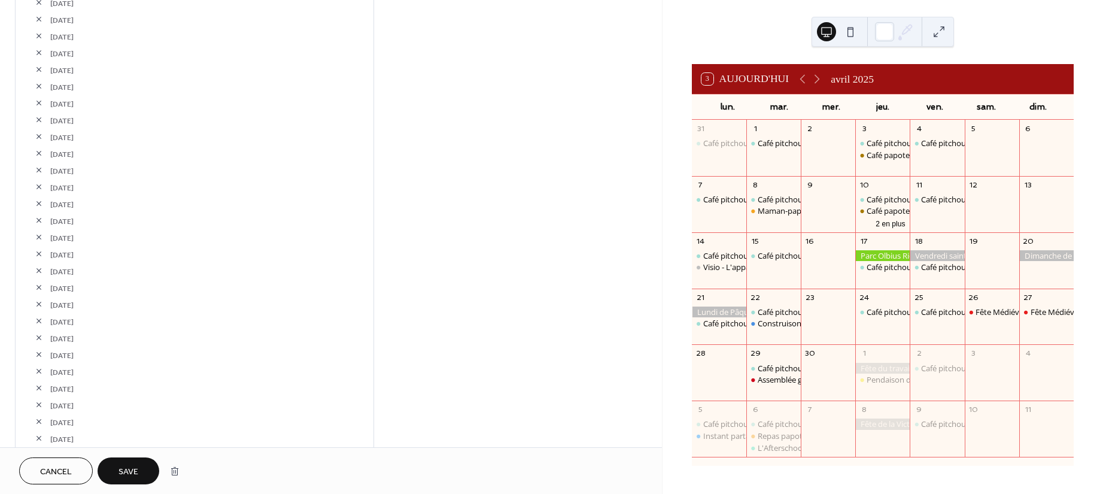
scroll to position [1037, 0]
click at [43, 299] on button "button" at bounding box center [39, 301] width 17 height 17
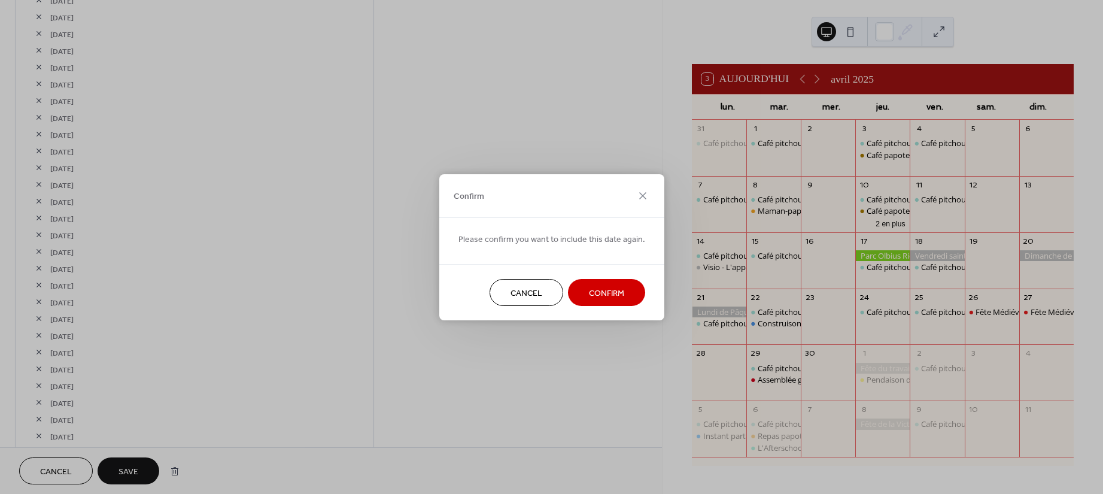
click at [603, 287] on span "Confirm" at bounding box center [606, 293] width 35 height 13
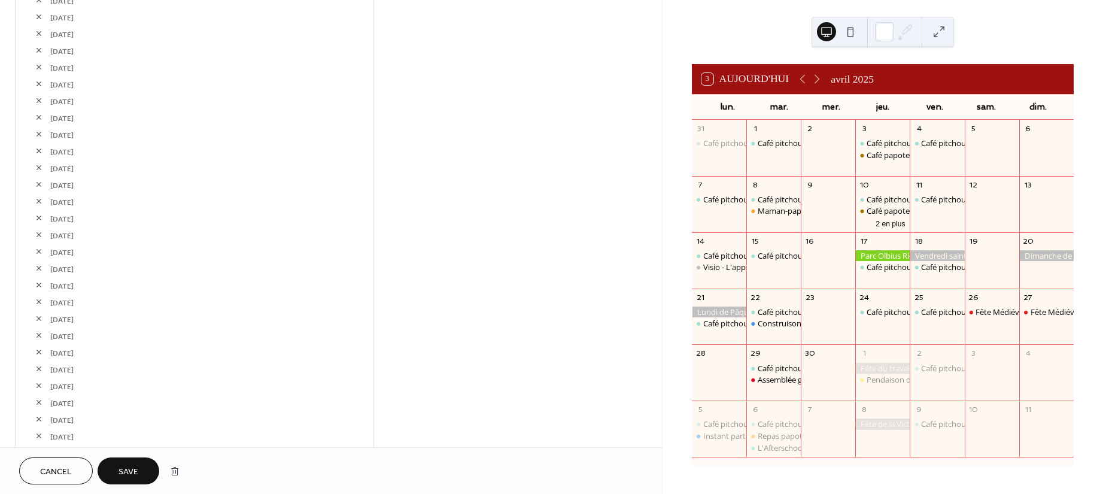
click at [139, 470] on button "Save" at bounding box center [129, 470] width 62 height 27
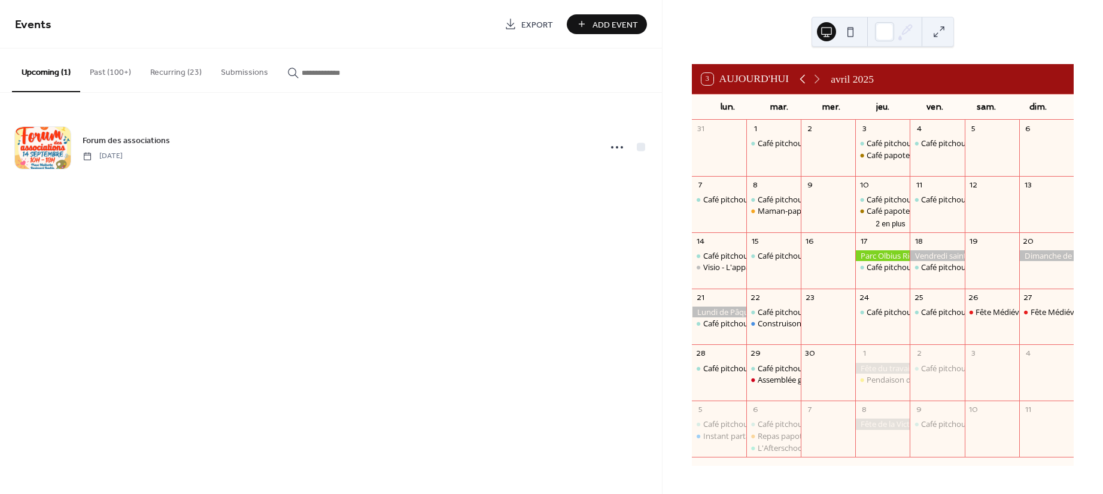
click at [810, 80] on icon at bounding box center [803, 79] width 14 height 14
